Goal: Transaction & Acquisition: Purchase product/service

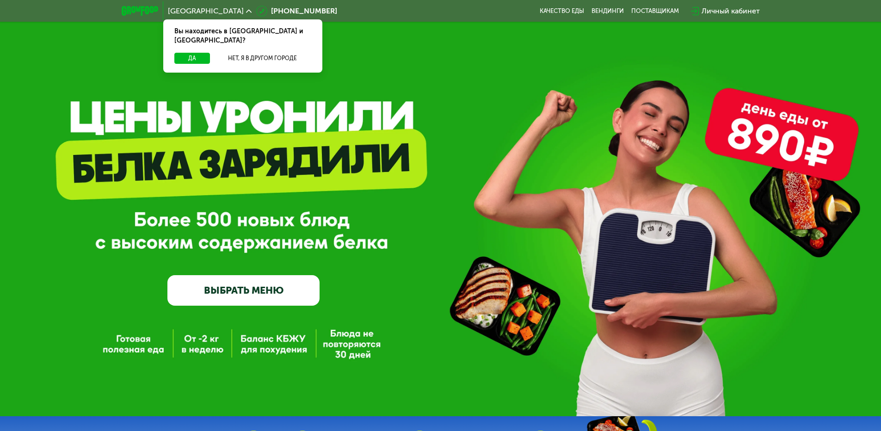
scroll to position [46, 0]
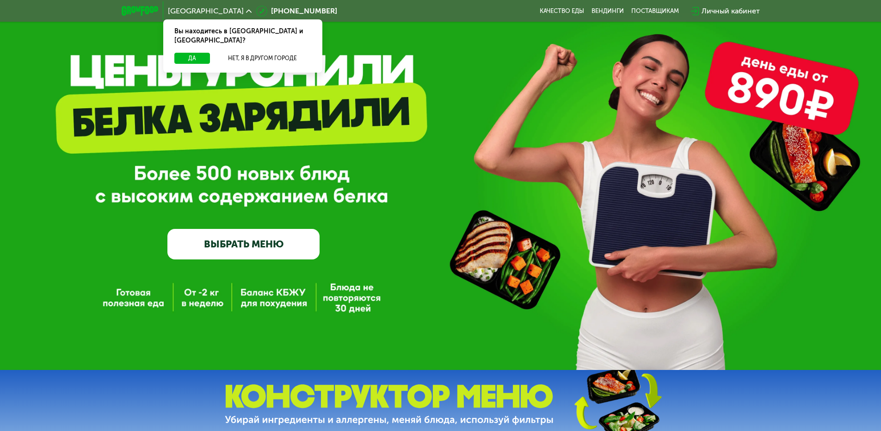
click at [227, 246] on link "ВЫБРАТЬ МЕНЮ" at bounding box center [243, 244] width 152 height 31
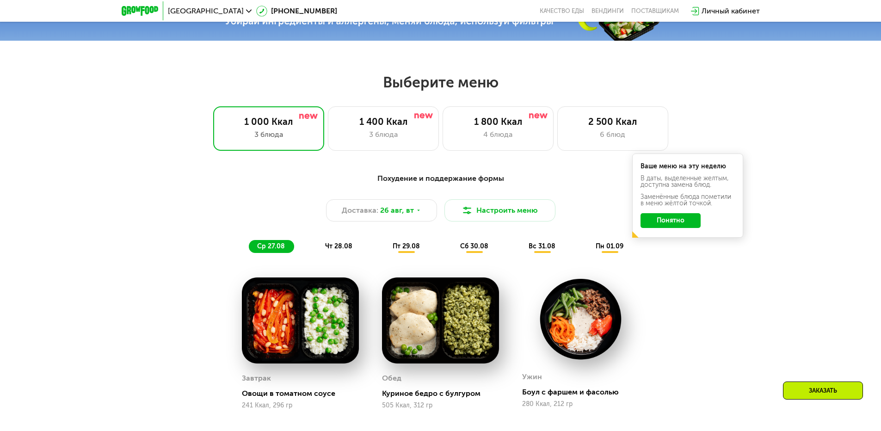
scroll to position [407, 0]
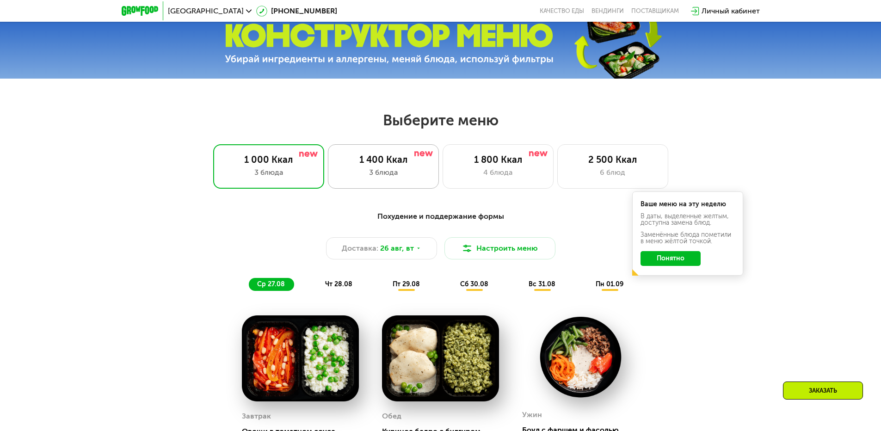
click at [370, 165] on div "1 400 Ккал" at bounding box center [383, 159] width 92 height 11
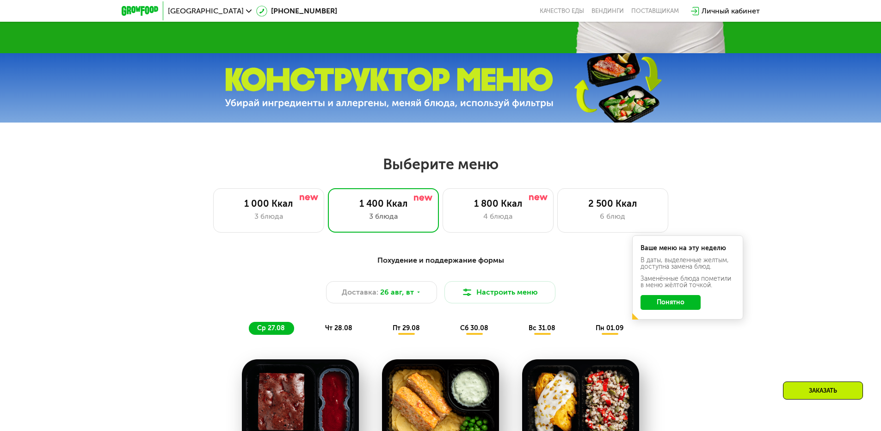
scroll to position [361, 0]
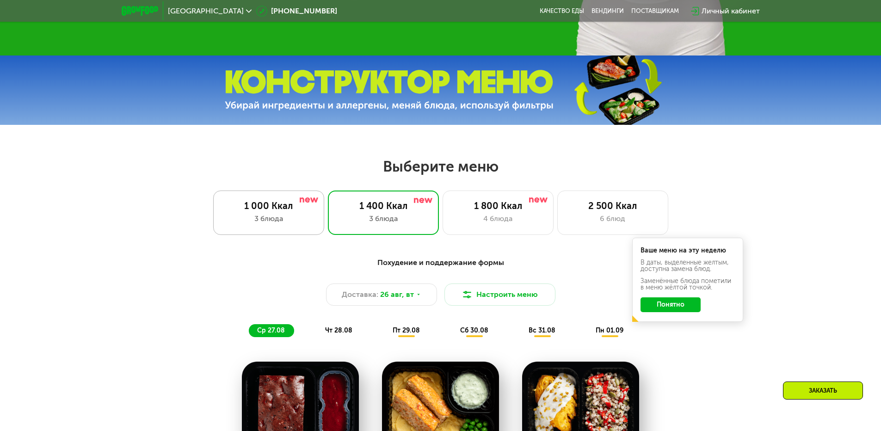
click at [328, 229] on div "1 000 Ккал 3 блюда" at bounding box center [383, 212] width 111 height 44
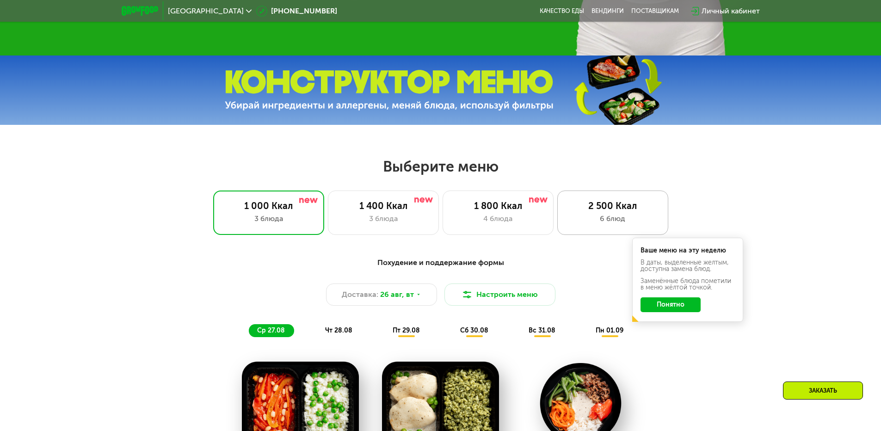
click at [613, 221] on div "6 блюд" at bounding box center [613, 218] width 92 height 11
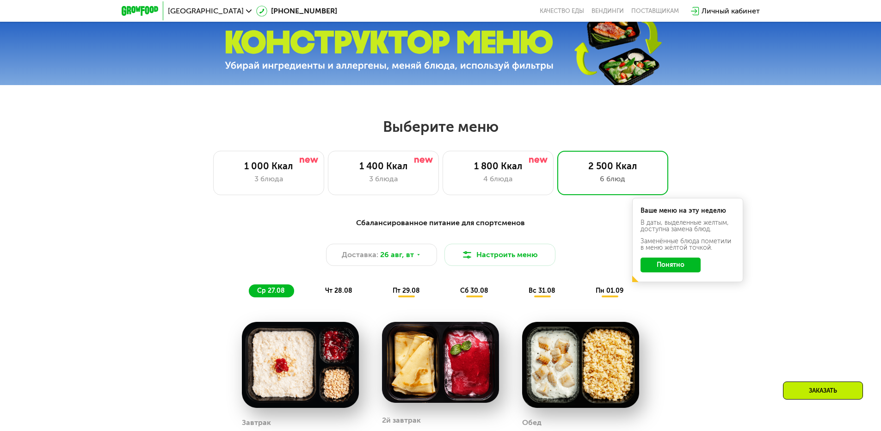
scroll to position [268, 0]
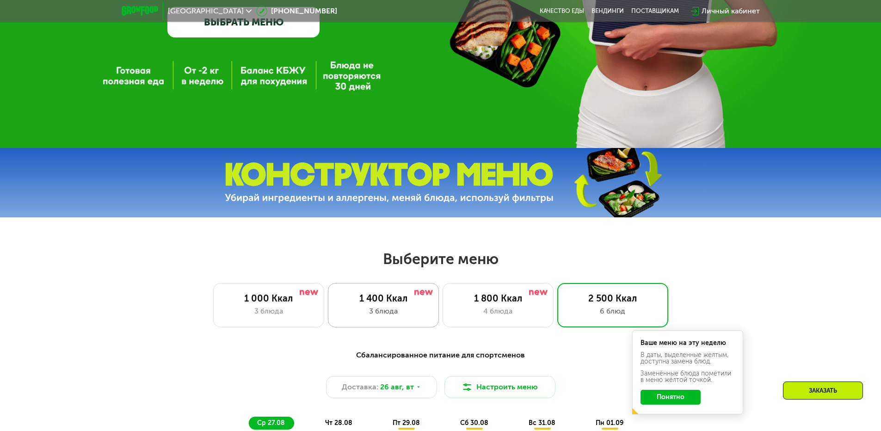
click at [394, 300] on div "1 400 Ккал" at bounding box center [383, 298] width 92 height 11
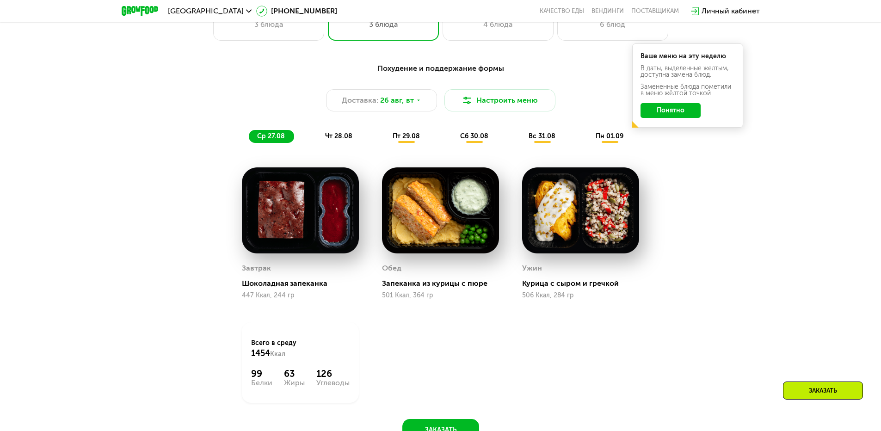
scroll to position [638, 0]
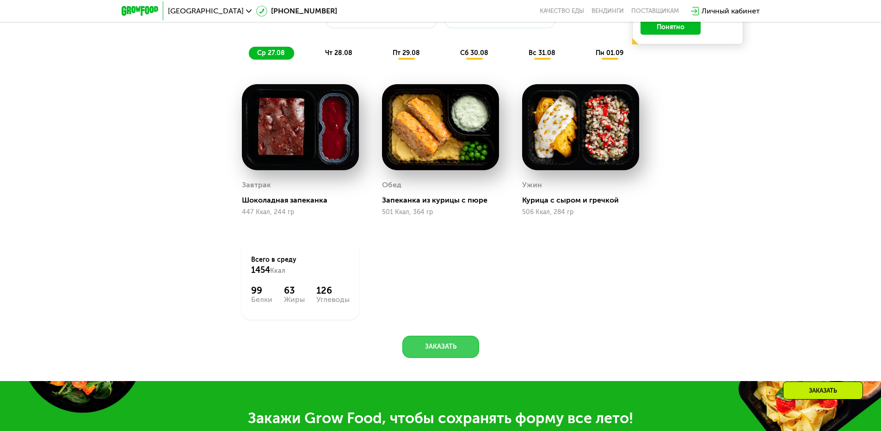
click at [441, 353] on button "Заказать" at bounding box center [440, 347] width 77 height 22
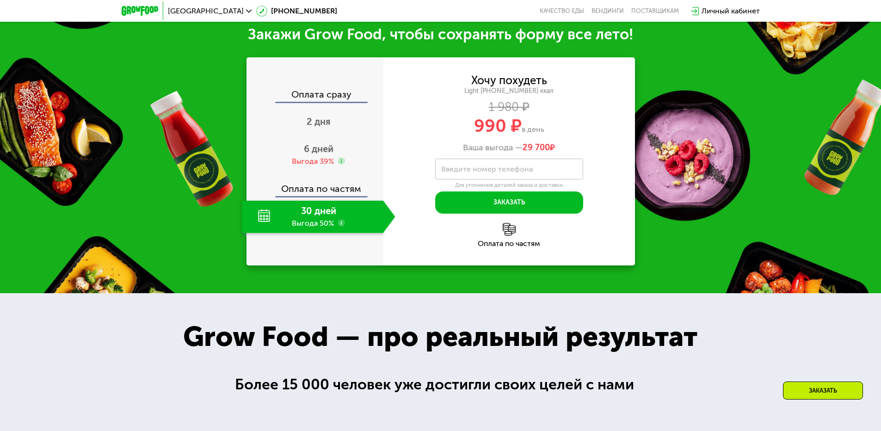
scroll to position [1022, 0]
click at [299, 162] on div "Выгода 39%" at bounding box center [313, 161] width 42 height 10
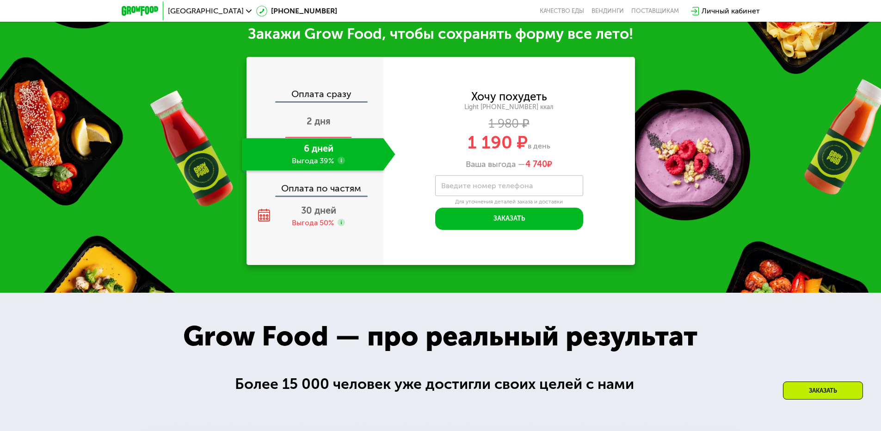
click at [309, 133] on div "2 дня" at bounding box center [318, 122] width 153 height 32
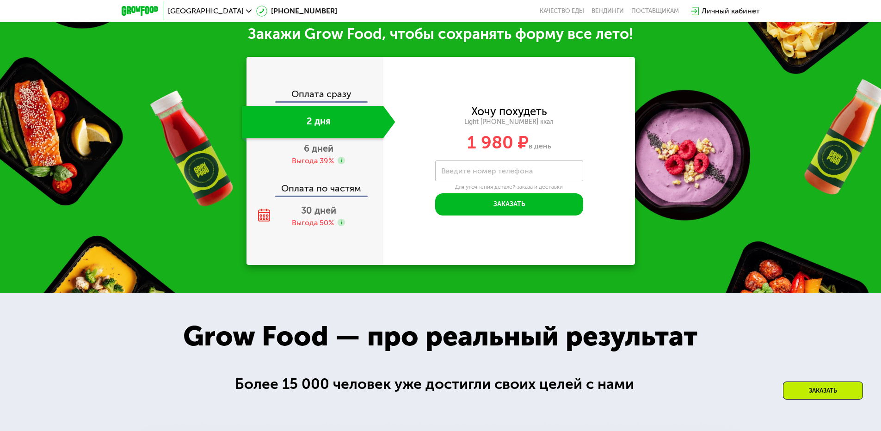
click at [313, 94] on div "Оплата сразу" at bounding box center [315, 95] width 136 height 12
click at [310, 166] on div "Выгода 39%" at bounding box center [313, 161] width 42 height 10
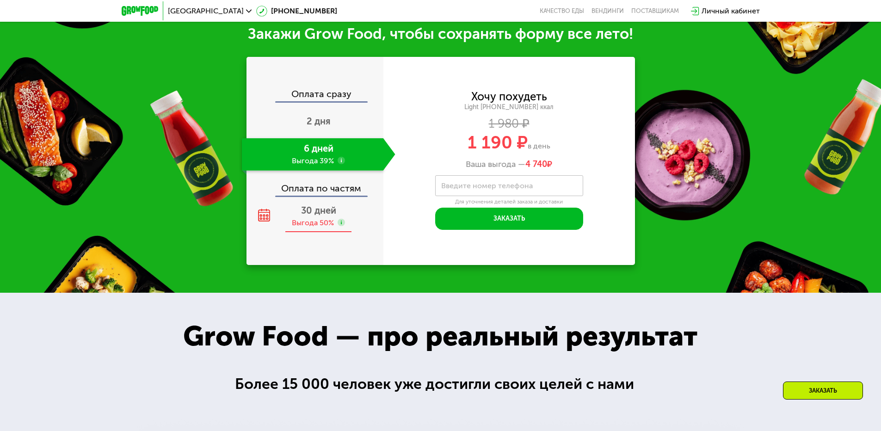
click at [315, 216] on span "30 дней" at bounding box center [318, 210] width 35 height 11
